Goal: Information Seeking & Learning: Compare options

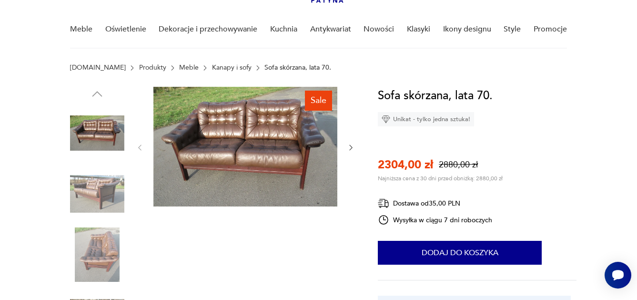
scroll to position [72, 0]
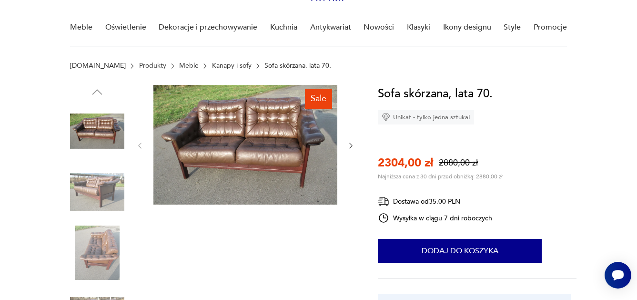
click at [212, 66] on link "Kanapy i sofy" at bounding box center [232, 66] width 40 height 8
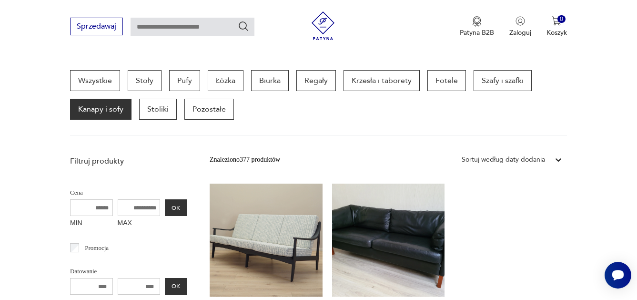
scroll to position [246, 0]
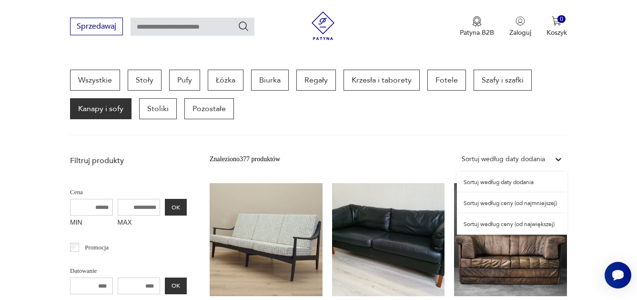
click at [535, 160] on div "Sortuj według daty dodania" at bounding box center [503, 159] width 83 height 10
click at [520, 203] on div "Sortuj według ceny (od najmniejszej)" at bounding box center [512, 202] width 110 height 21
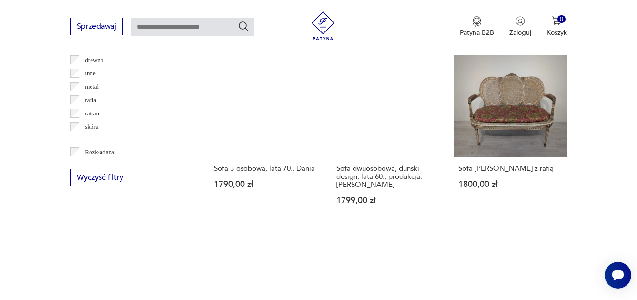
scroll to position [1146, 0]
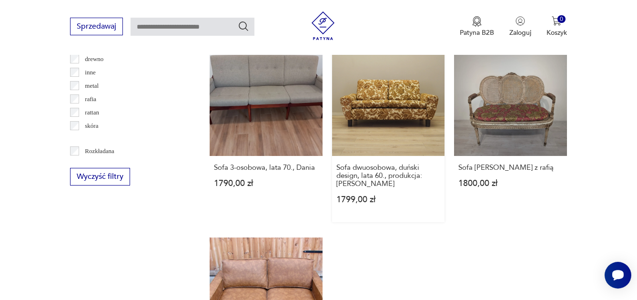
click at [412, 121] on link "Sofa dwuosobowa, duński design, lata 60., produkcja: Dania 1799,00 zł" at bounding box center [388, 132] width 113 height 179
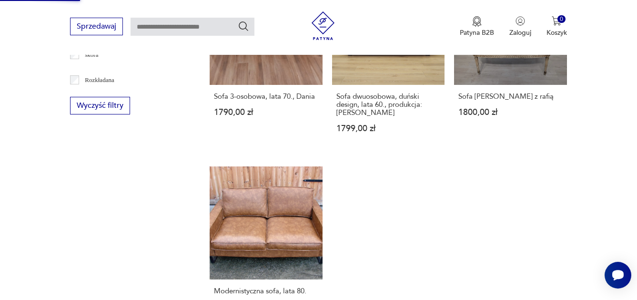
scroll to position [1216, 0]
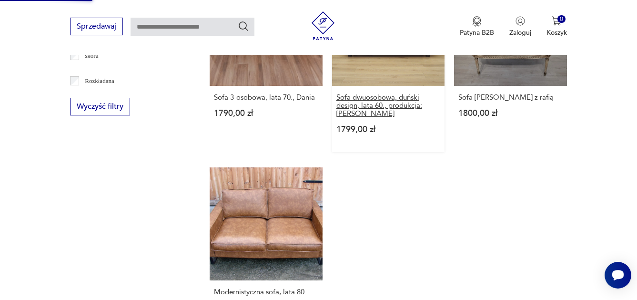
click at [400, 93] on h3 "Sofa dwuosobowa, duński design, lata 60., produkcja: Dania" at bounding box center [388, 105] width 104 height 24
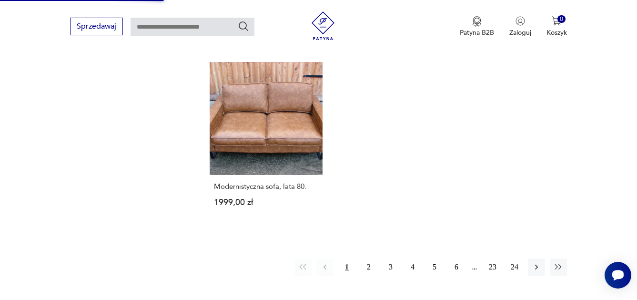
scroll to position [1322, 0]
click at [364, 259] on button "2" at bounding box center [368, 266] width 17 height 17
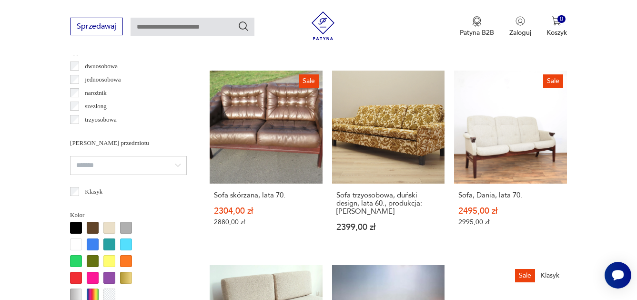
scroll to position [742, 0]
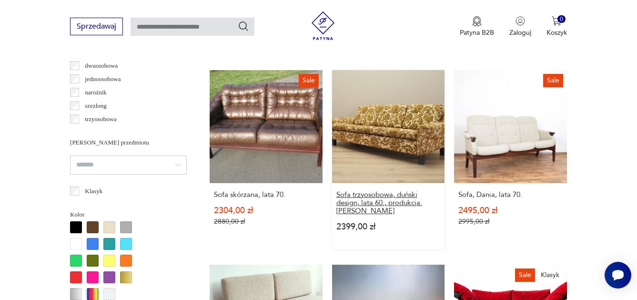
click at [383, 194] on h3 "Sofa trzyosobowa, duński design, lata 60., produkcja: Dania" at bounding box center [388, 203] width 104 height 24
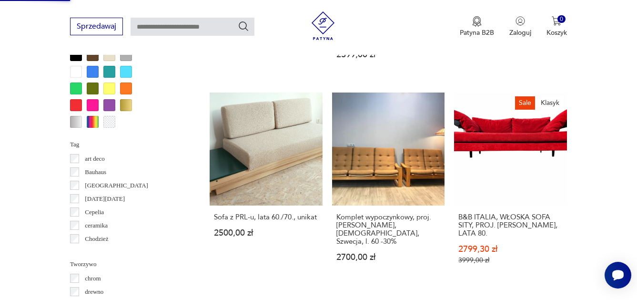
scroll to position [921, 0]
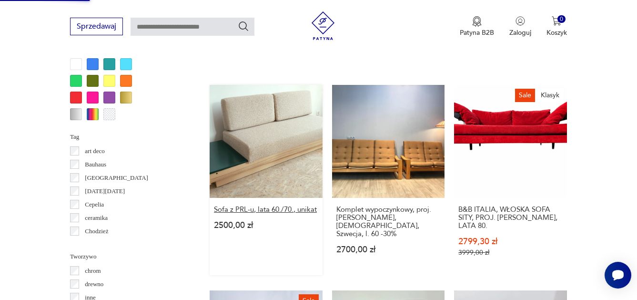
click at [279, 211] on h3 "Sofa z PRL-u, lata 60./70., unikat" at bounding box center [266, 209] width 104 height 8
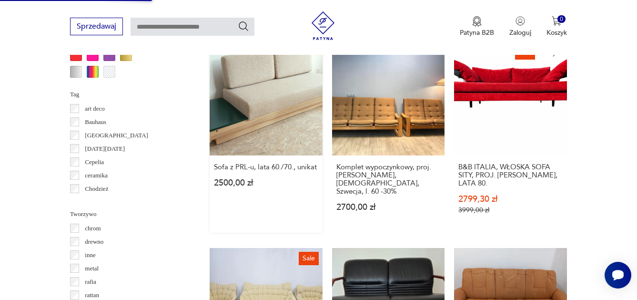
scroll to position [969, 0]
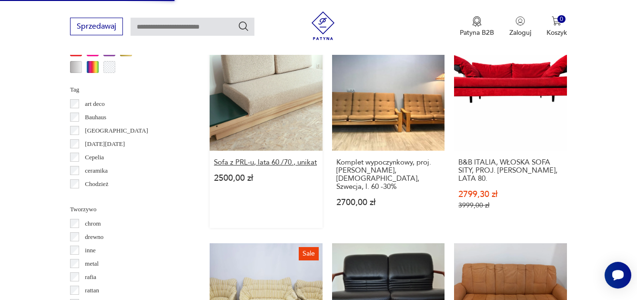
click at [292, 162] on h3 "Sofa z PRL-u, lata 60./70., unikat" at bounding box center [266, 162] width 104 height 8
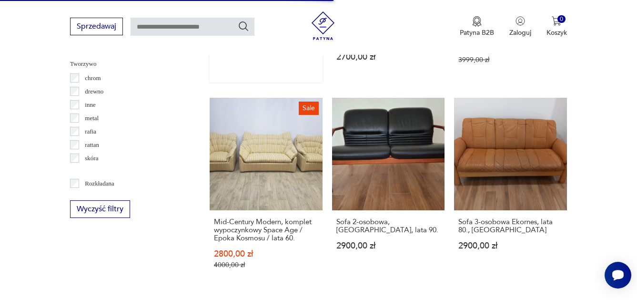
scroll to position [1121, 0]
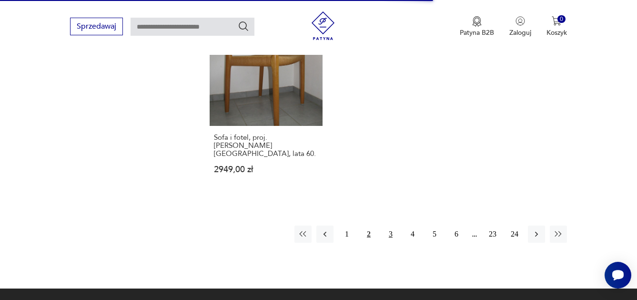
click at [386, 225] on button "3" at bounding box center [390, 233] width 17 height 17
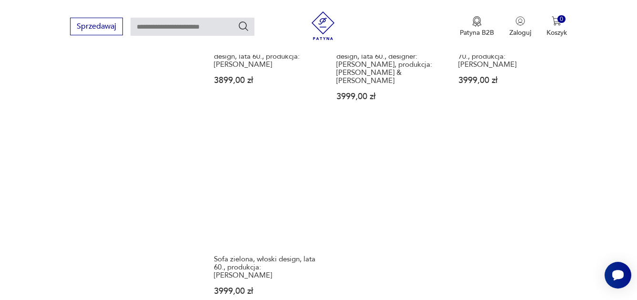
scroll to position [1294, 0]
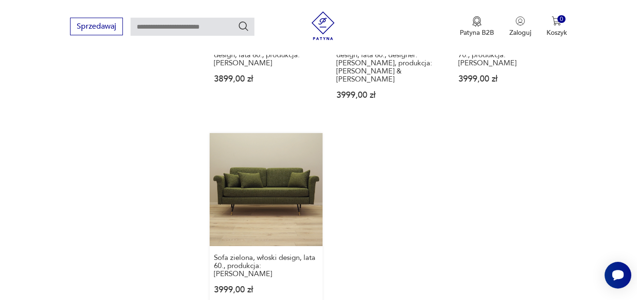
click at [308, 133] on link "Sofa zielona, włoski design, lata 60., produkcja: Włochy 3999,00 zł" at bounding box center [266, 222] width 113 height 179
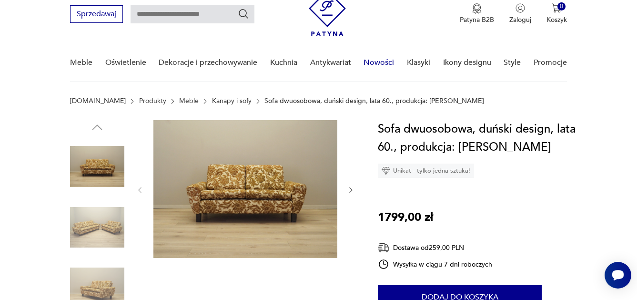
scroll to position [64, 0]
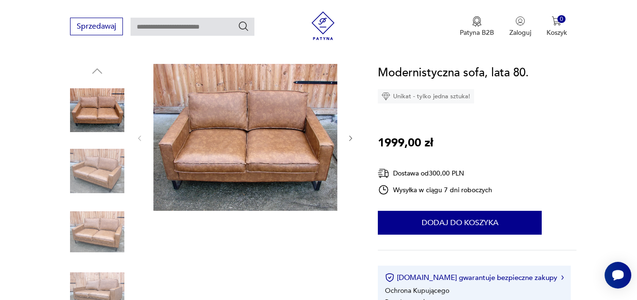
scroll to position [73, 0]
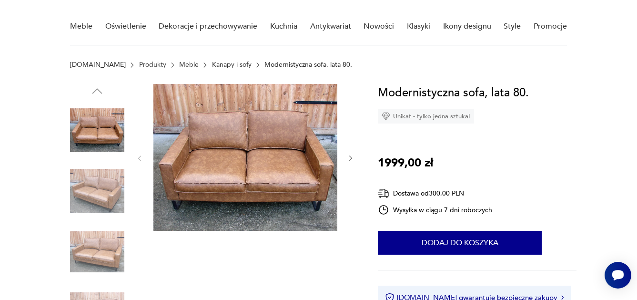
click at [95, 200] on img at bounding box center [97, 191] width 54 height 54
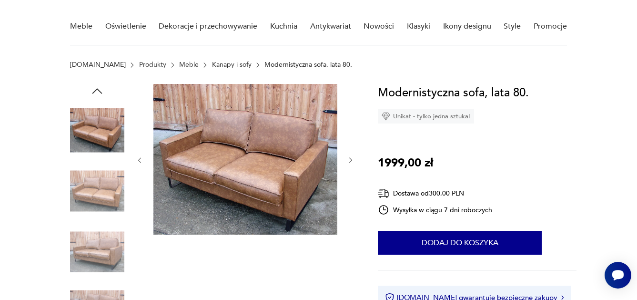
click at [98, 243] on img at bounding box center [97, 251] width 54 height 54
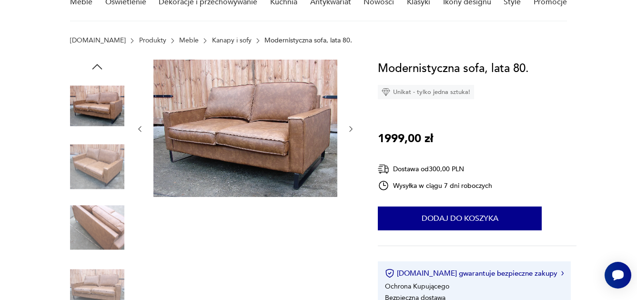
scroll to position [101, 0]
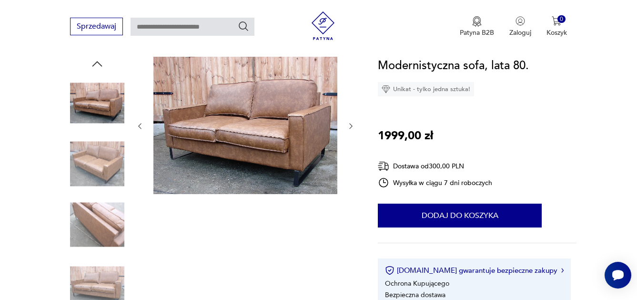
click at [98, 275] on img at bounding box center [97, 285] width 54 height 54
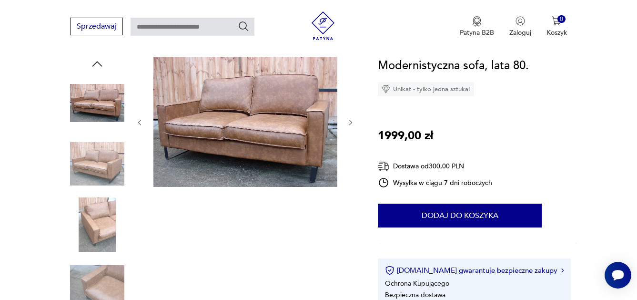
click at [106, 214] on img at bounding box center [97, 224] width 54 height 54
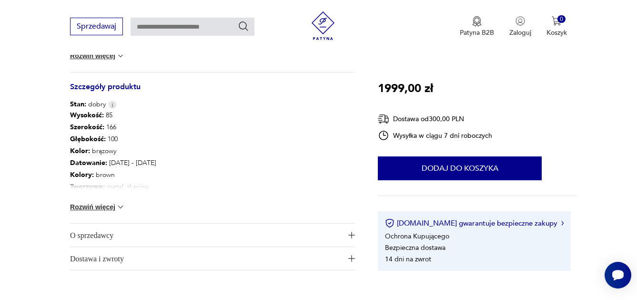
scroll to position [491, 0]
click at [95, 207] on button "Rozwiń więcej" at bounding box center [97, 207] width 55 height 10
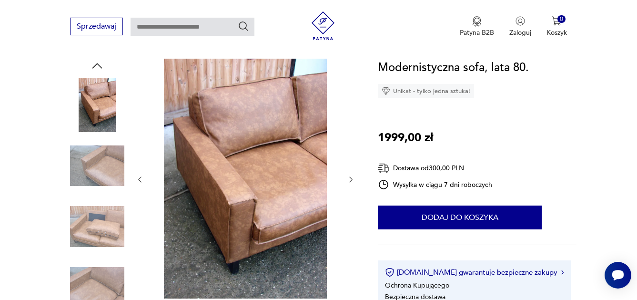
scroll to position [114, 0]
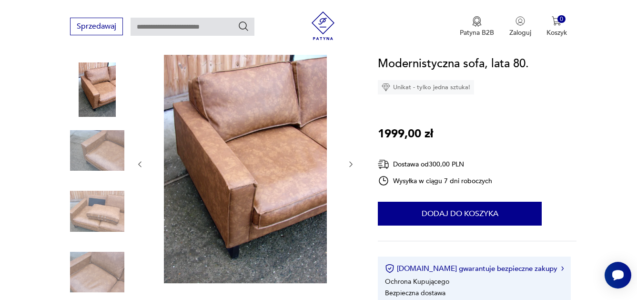
click at [84, 146] on img at bounding box center [97, 150] width 54 height 54
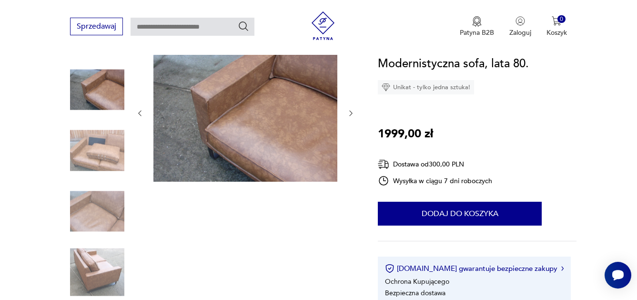
click at [81, 176] on img at bounding box center [97, 150] width 54 height 54
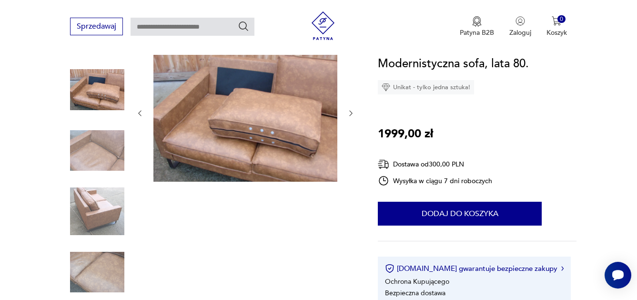
click at [95, 102] on img at bounding box center [97, 89] width 54 height 54
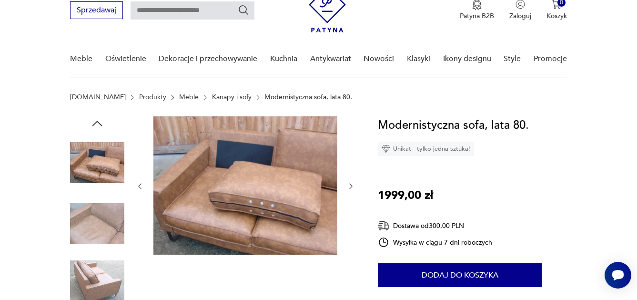
scroll to position [36, 0]
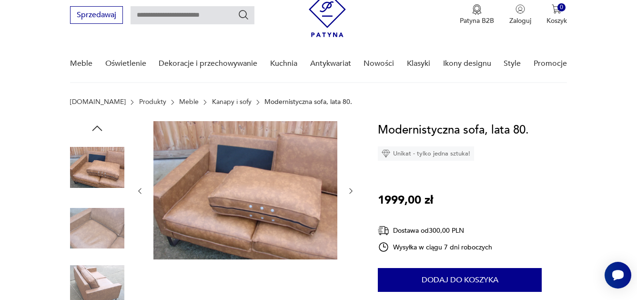
click at [98, 126] on icon "button" at bounding box center [97, 127] width 10 height 5
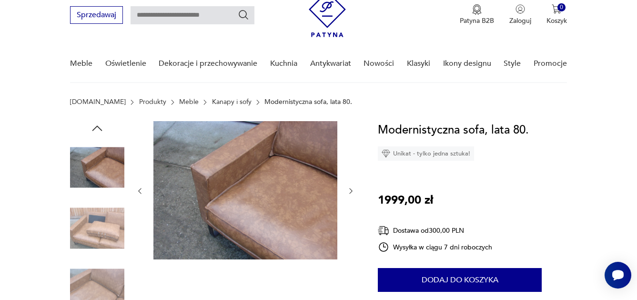
click at [100, 163] on img at bounding box center [97, 167] width 54 height 54
click at [95, 129] on icon "button" at bounding box center [97, 128] width 14 height 14
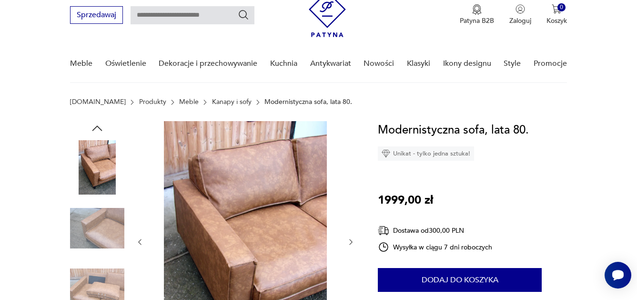
click at [98, 160] on img at bounding box center [97, 167] width 54 height 54
click at [98, 132] on icon "button" at bounding box center [97, 128] width 14 height 14
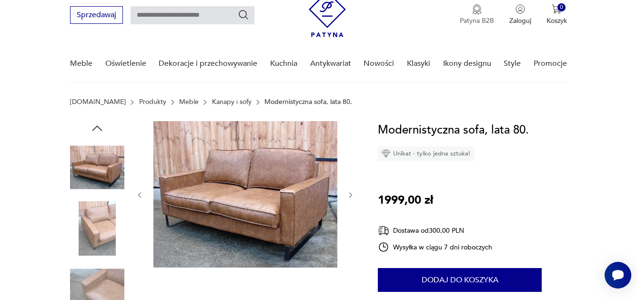
click at [493, 25] on p "Patyna B2B" at bounding box center [477, 20] width 34 height 9
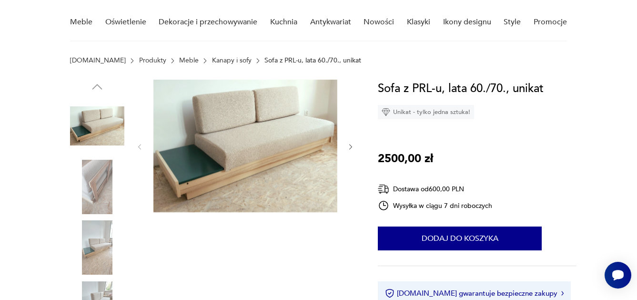
scroll to position [95, 0]
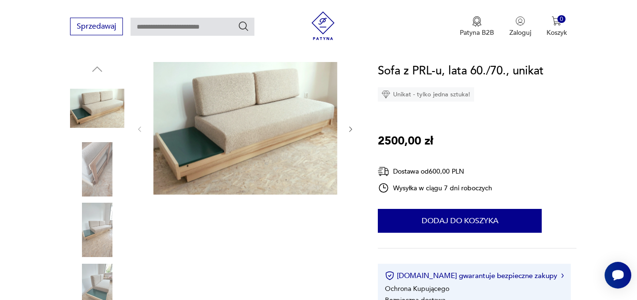
click at [91, 238] on img at bounding box center [97, 229] width 54 height 54
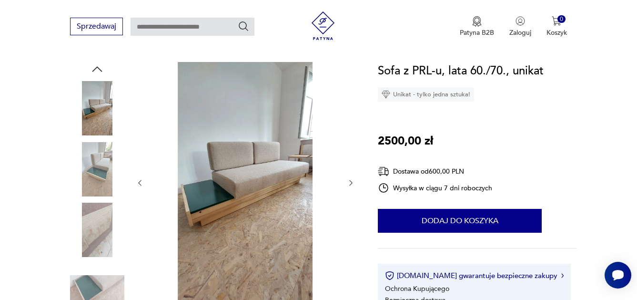
click at [98, 278] on img at bounding box center [97, 290] width 54 height 54
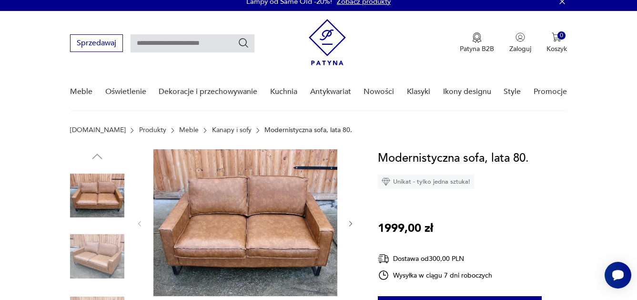
scroll to position [8, 0]
